Goal: Navigation & Orientation: Find specific page/section

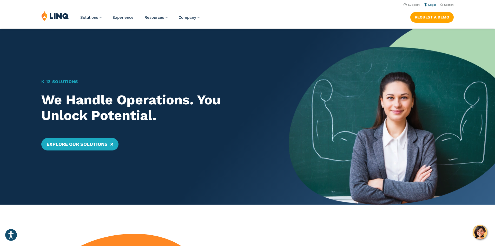
click at [429, 3] on link "Login" at bounding box center [430, 4] width 12 height 3
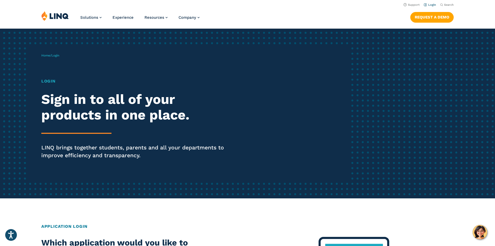
click at [429, 5] on link "Login" at bounding box center [430, 4] width 12 height 3
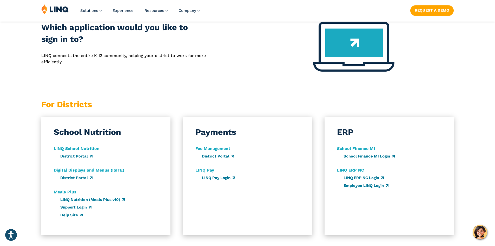
scroll to position [286, 0]
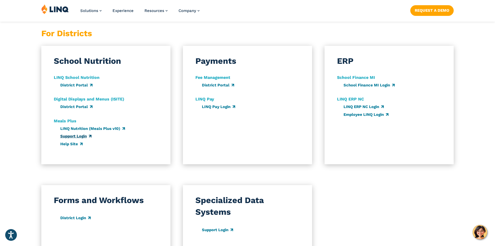
click at [74, 137] on link "Support Login" at bounding box center [75, 136] width 31 height 5
